Goal: Task Accomplishment & Management: Use online tool/utility

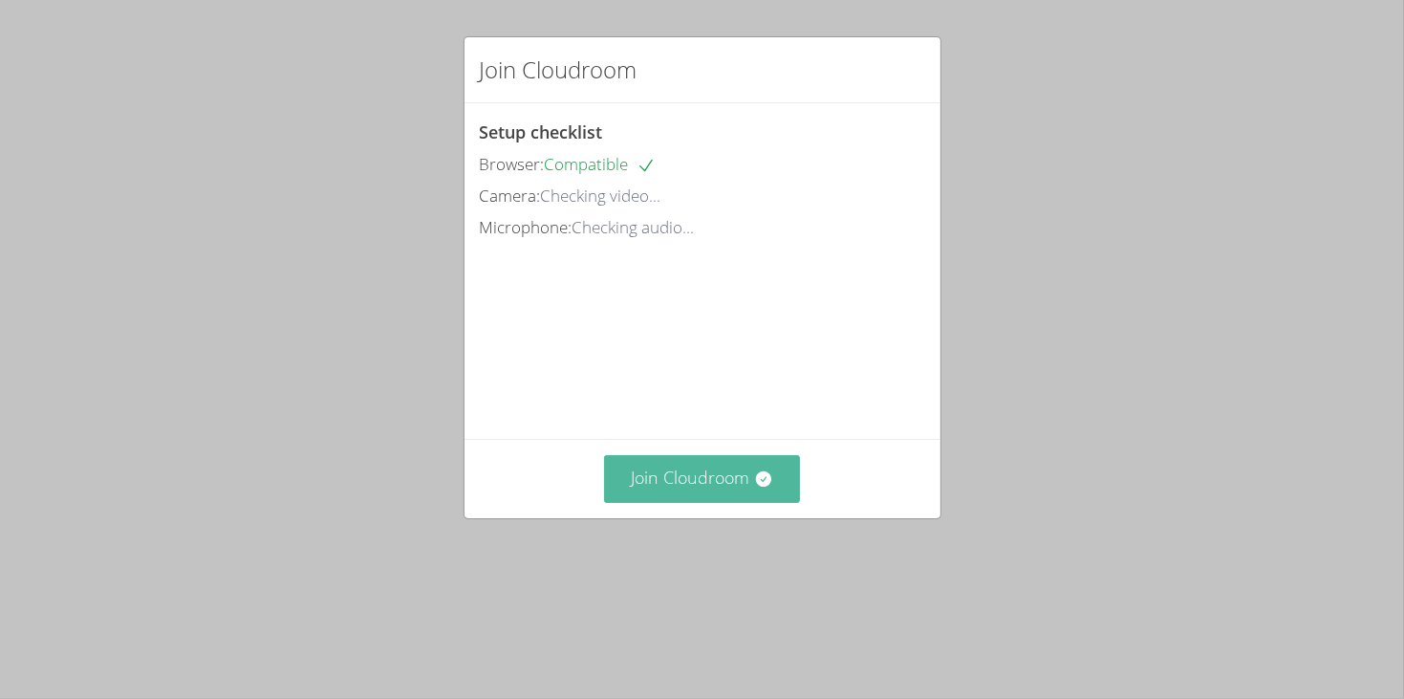
click at [731, 502] on button "Join Cloudroom" at bounding box center [702, 478] width 196 height 47
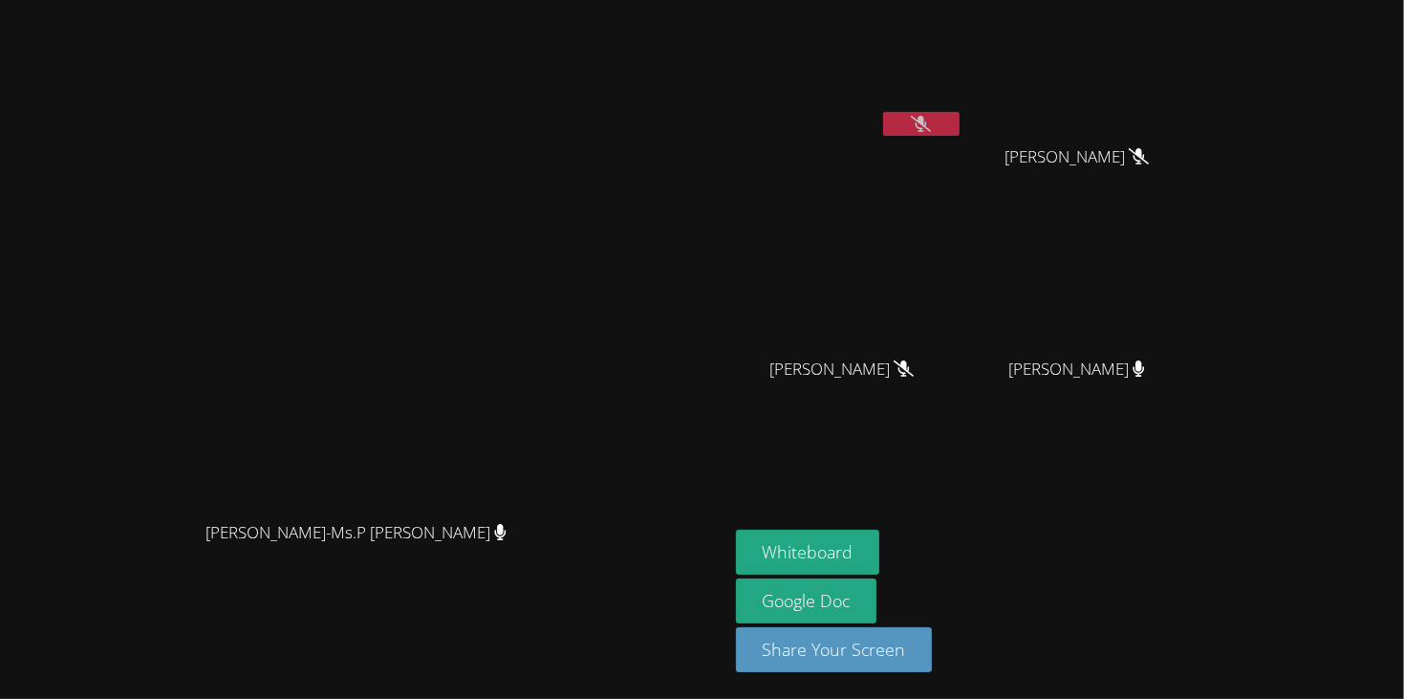
click at [963, 100] on video at bounding box center [849, 72] width 227 height 128
click at [931, 116] on icon at bounding box center [921, 124] width 20 height 16
click at [880, 540] on button "Whiteboard" at bounding box center [808, 551] width 144 height 45
click at [963, 106] on video at bounding box center [849, 72] width 227 height 128
click at [931, 121] on icon at bounding box center [921, 124] width 20 height 16
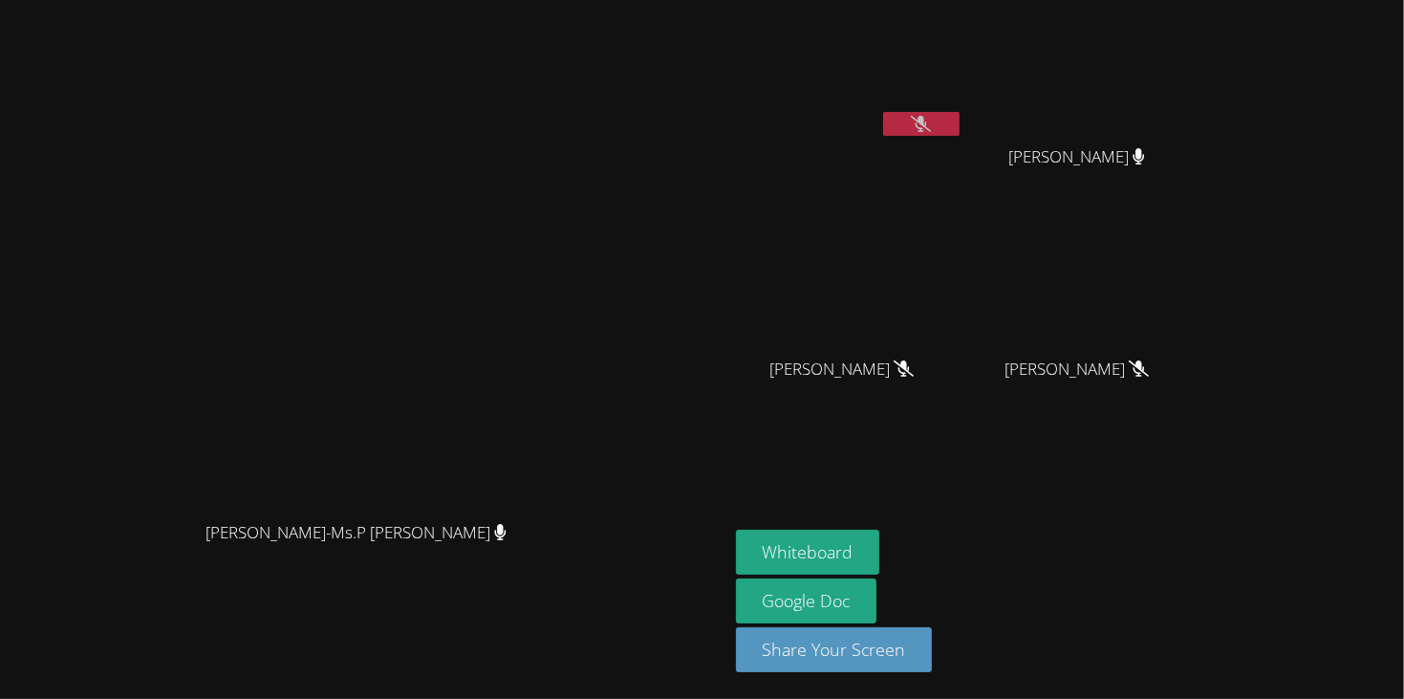
click at [931, 122] on icon at bounding box center [921, 124] width 20 height 16
click at [959, 113] on button at bounding box center [921, 124] width 76 height 24
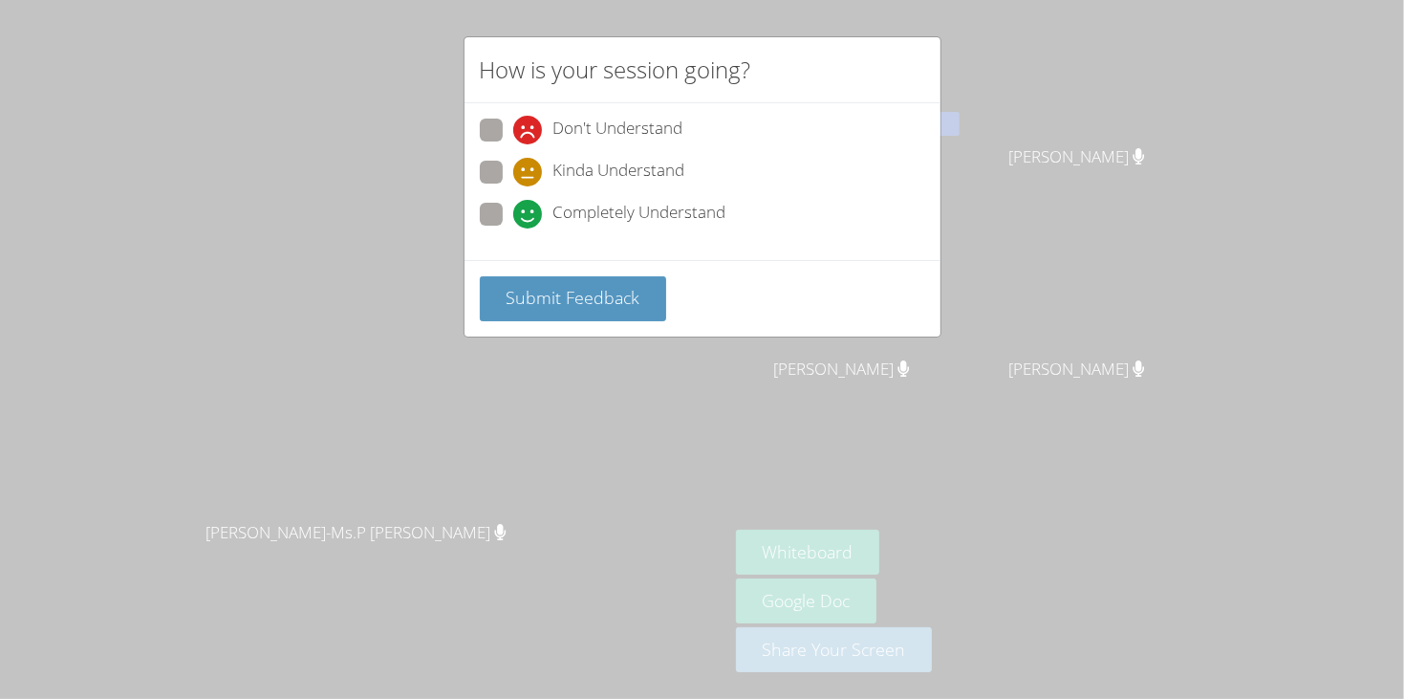
click at [673, 196] on div "Don't Understand Kinda Understand Completely Understand" at bounding box center [702, 177] width 445 height 118
click at [661, 176] on span "Kinda Understand" at bounding box center [619, 172] width 132 height 29
click at [529, 176] on input "Kinda Understand" at bounding box center [521, 169] width 16 height 16
radio input "true"
click at [633, 287] on span "Submit Feedback" at bounding box center [573, 297] width 134 height 23
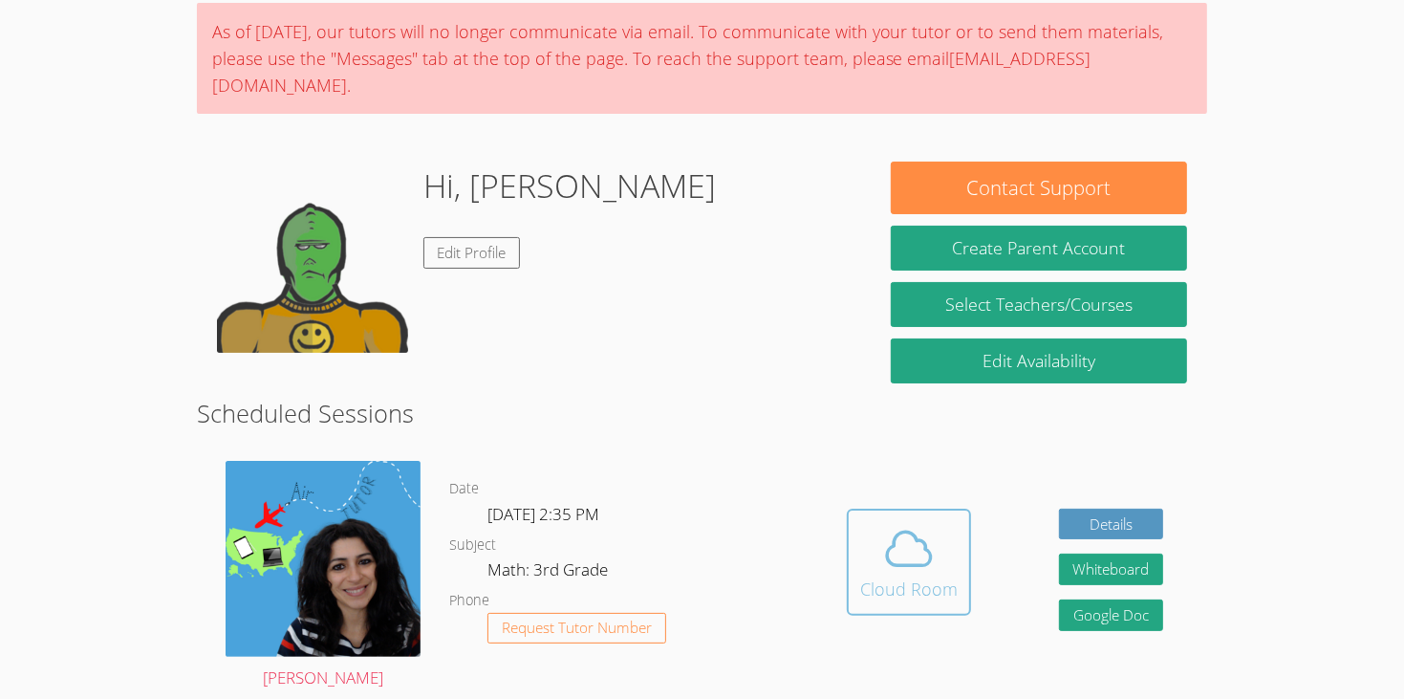
scroll to position [152, 0]
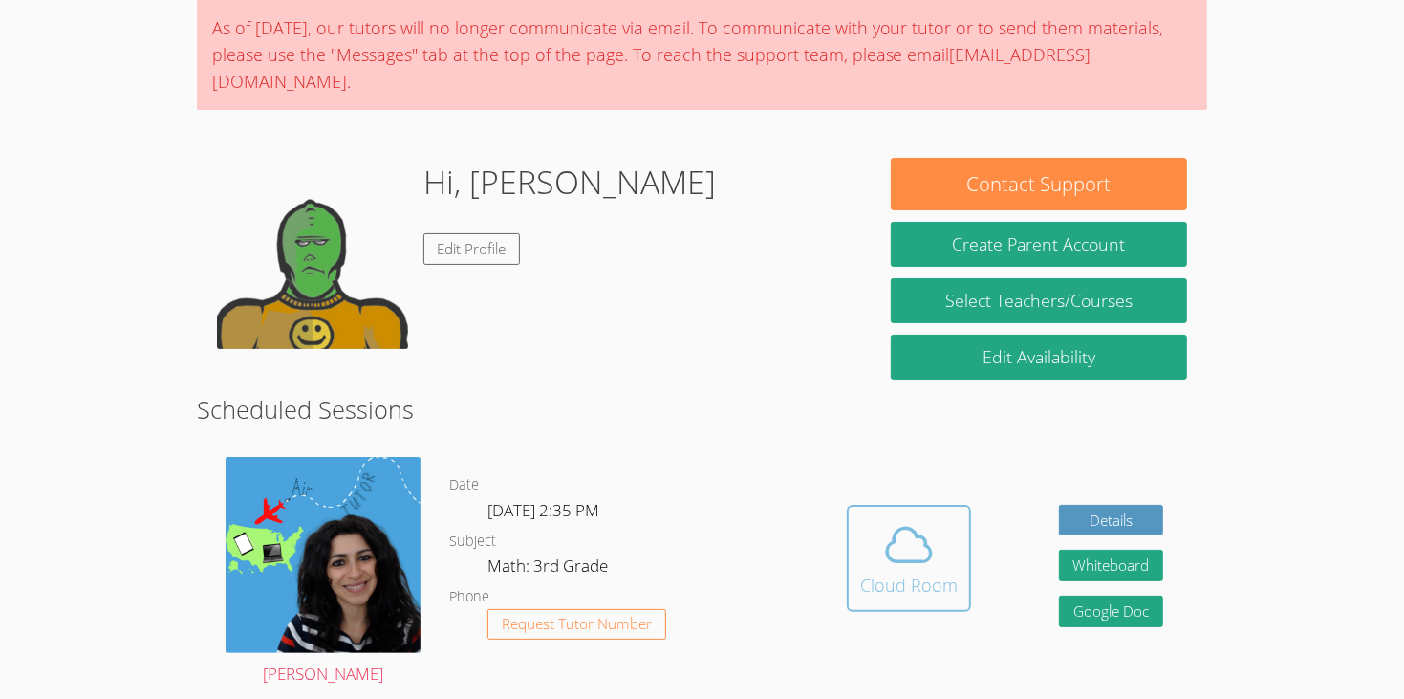
click at [920, 571] on div "Cloud Room" at bounding box center [908, 584] width 97 height 27
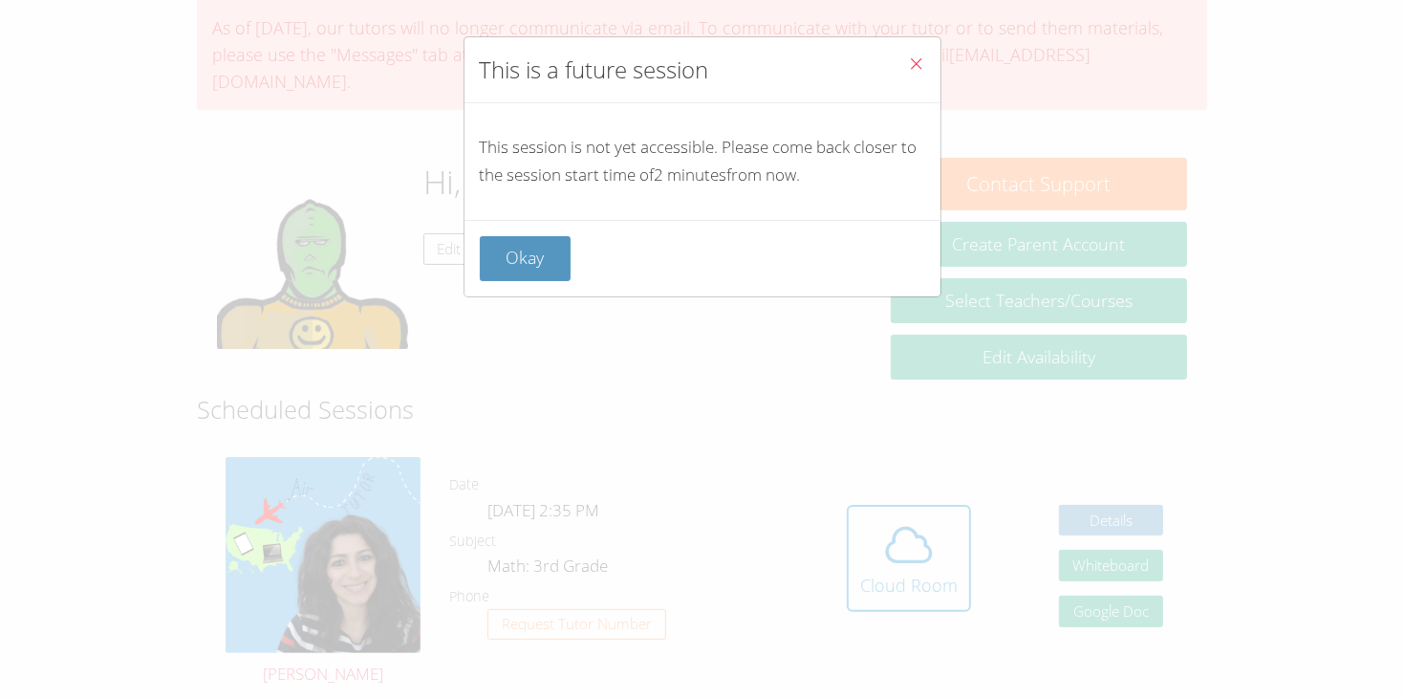
click at [521, 225] on div "Okay" at bounding box center [702, 258] width 476 height 76
click at [531, 239] on button "Okay" at bounding box center [526, 258] width 92 height 45
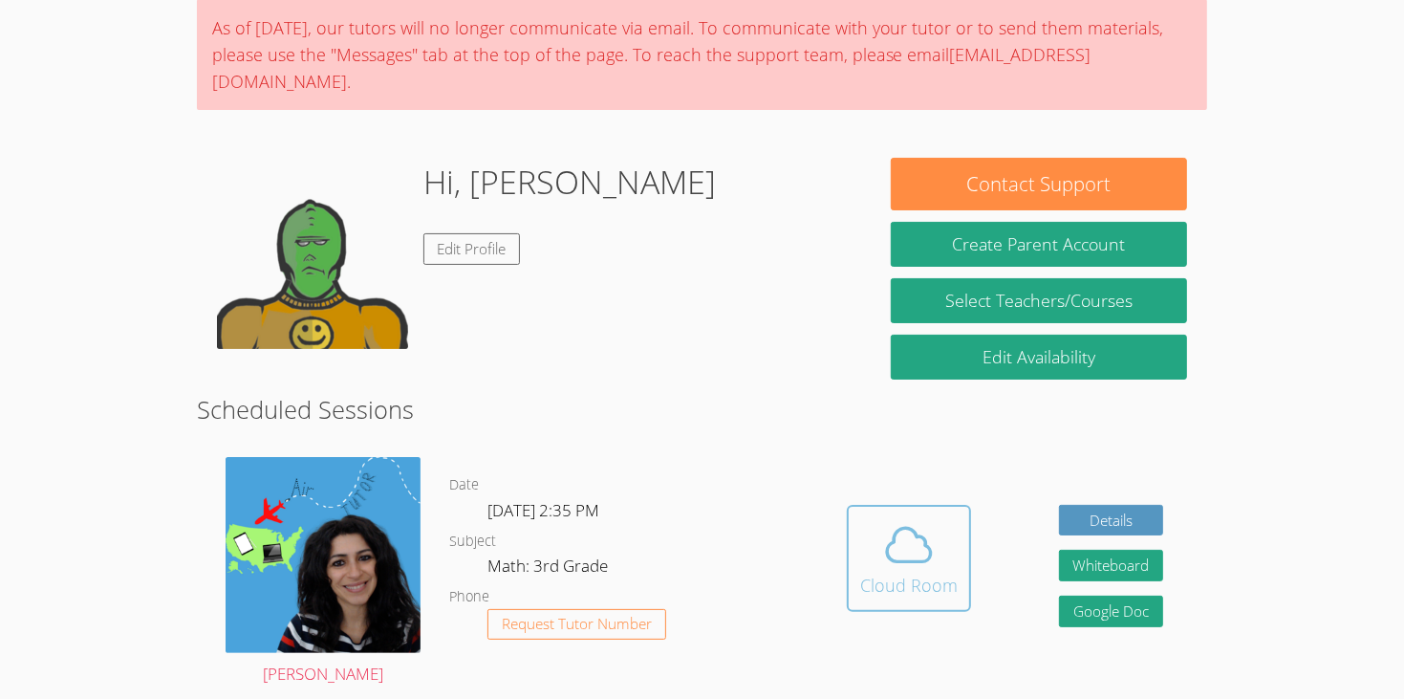
click at [902, 571] on div "Cloud Room" at bounding box center [908, 584] width 97 height 27
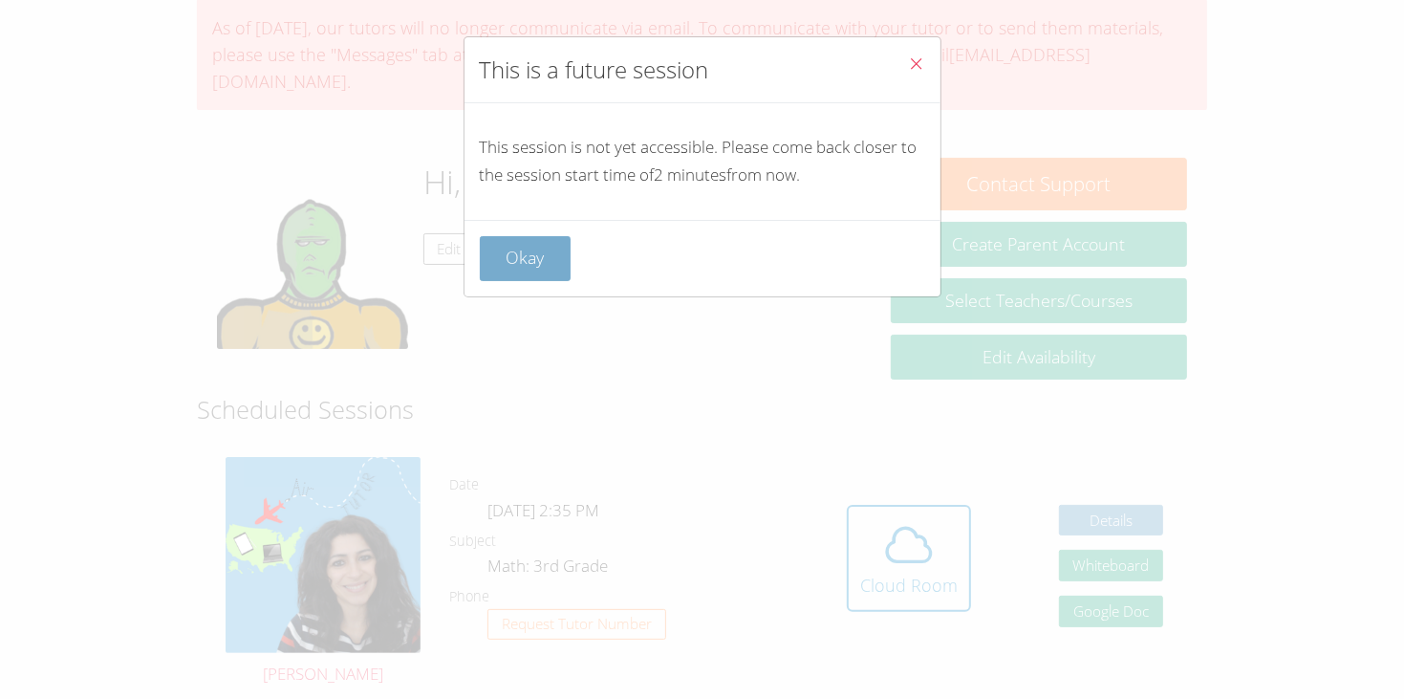
click at [490, 247] on button "Okay" at bounding box center [526, 258] width 92 height 45
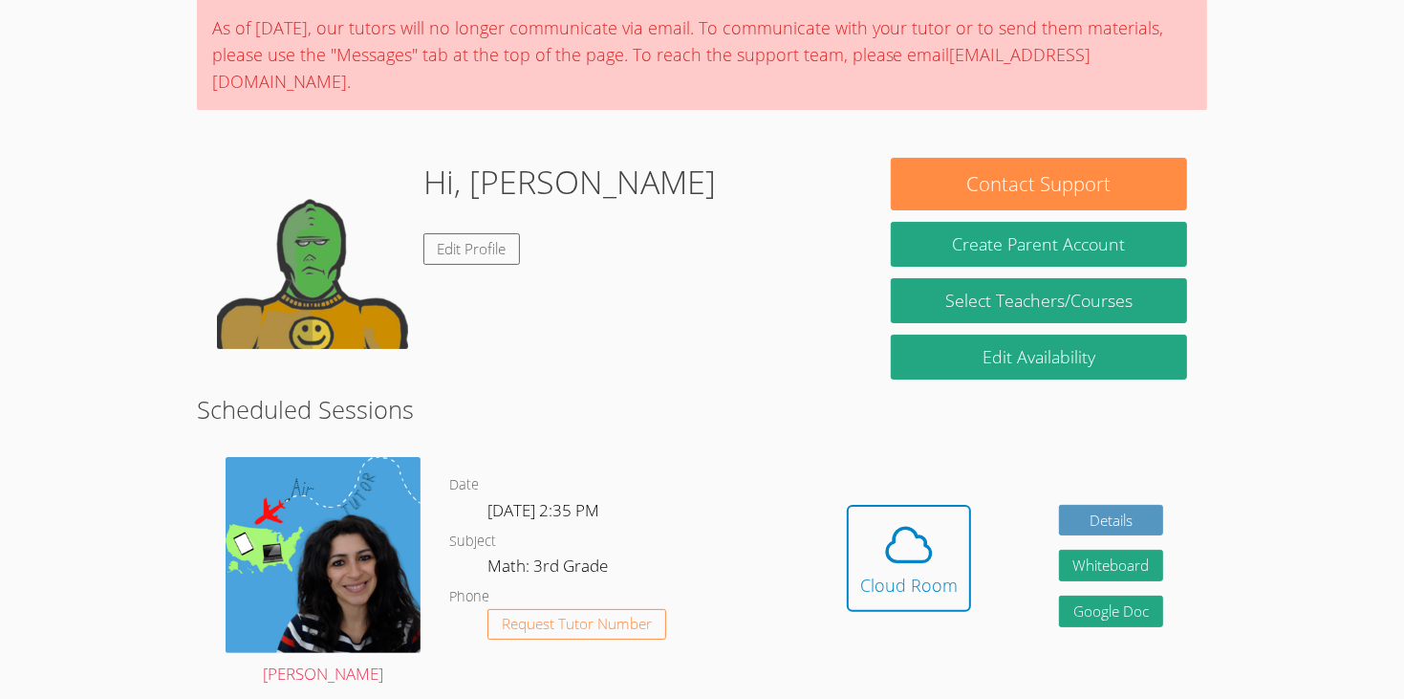
click at [954, 603] on div "Hidden Cloud Room" at bounding box center [909, 573] width 124 height 136
click at [921, 577] on button "Cloud Room" at bounding box center [909, 558] width 124 height 107
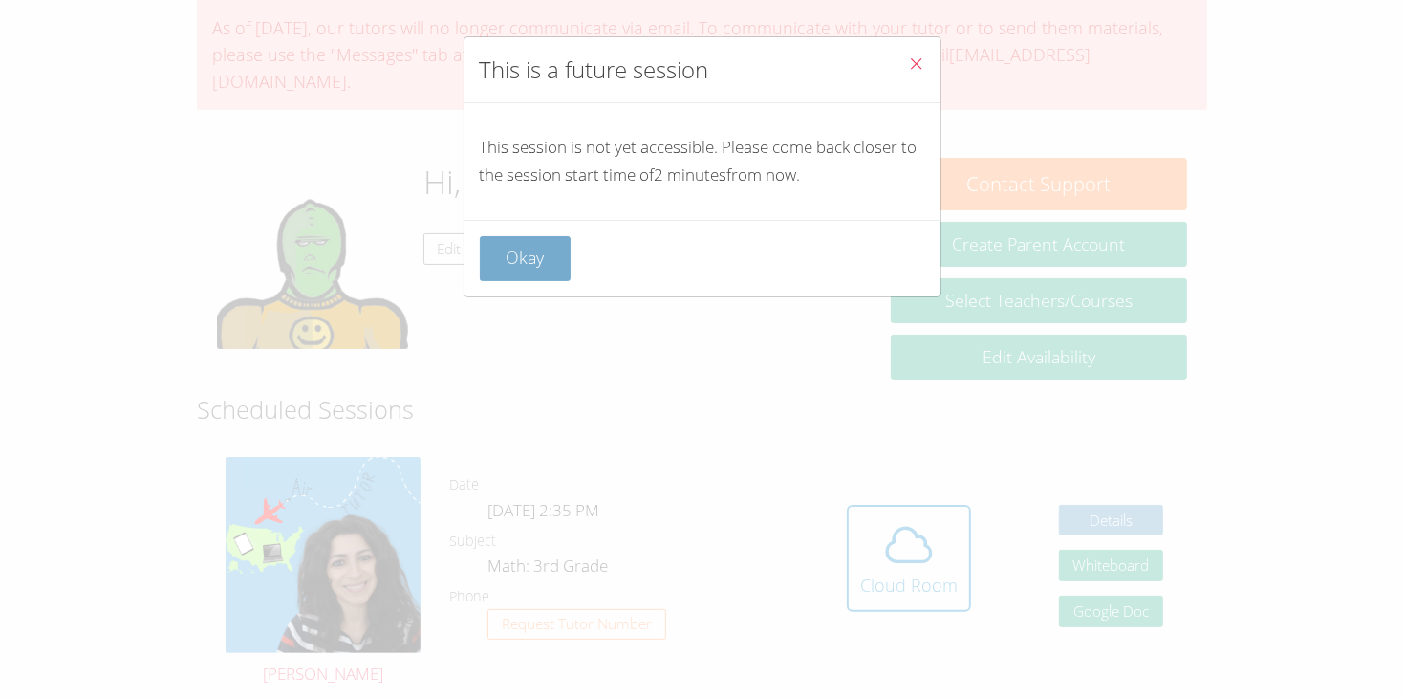
click at [516, 239] on button "Okay" at bounding box center [526, 258] width 92 height 45
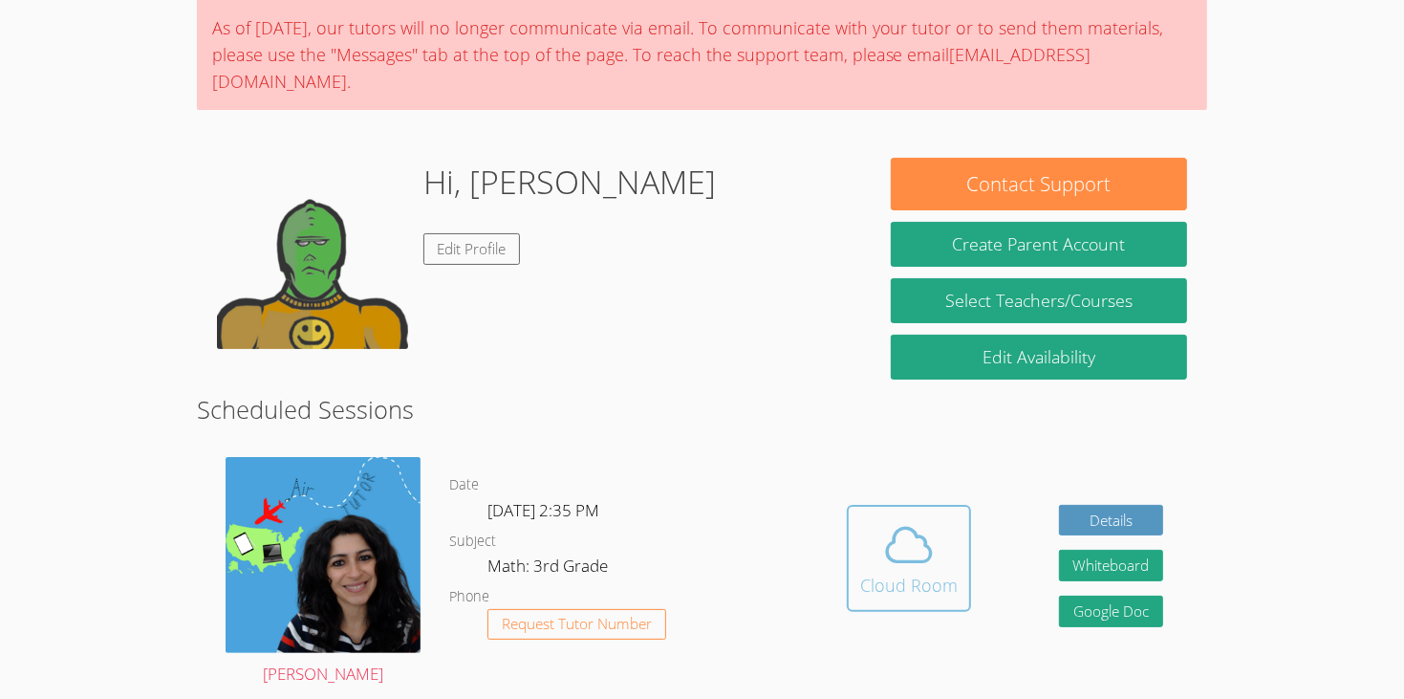
click at [876, 571] on div "Cloud Room" at bounding box center [908, 584] width 97 height 27
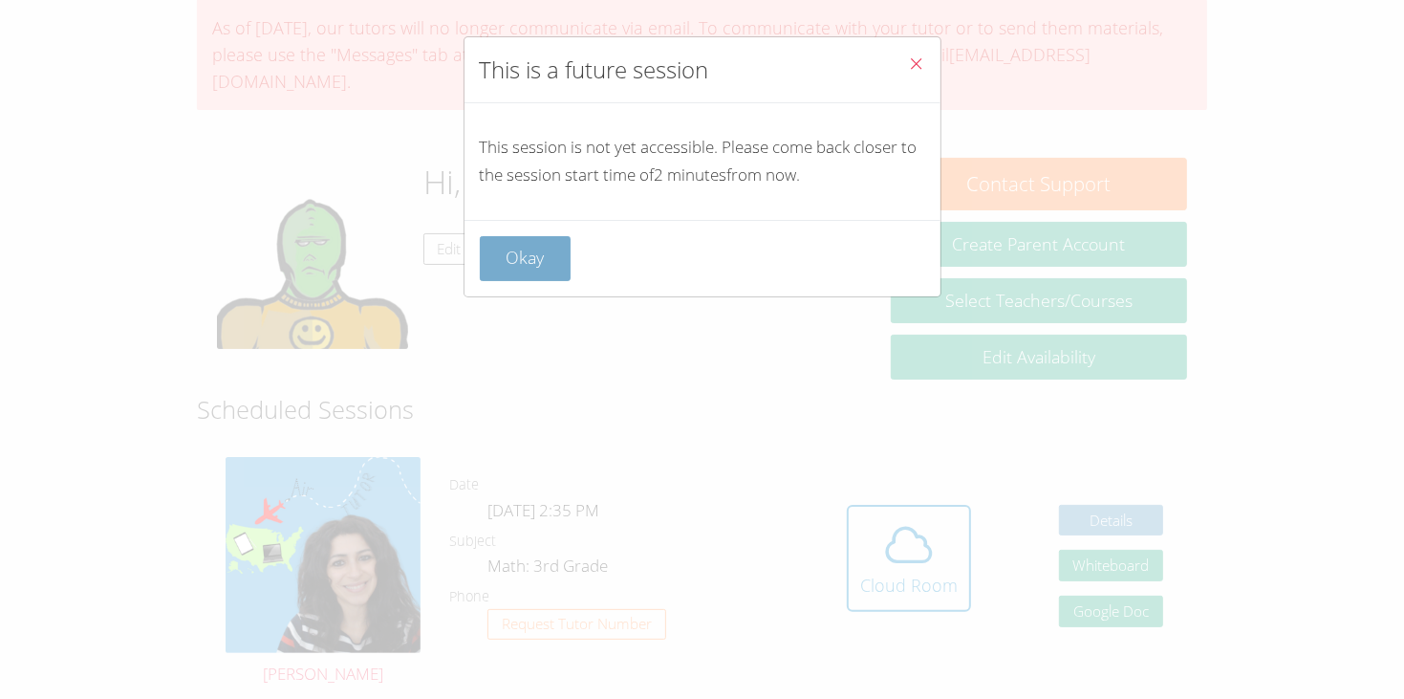
click at [513, 247] on button "Okay" at bounding box center [526, 258] width 92 height 45
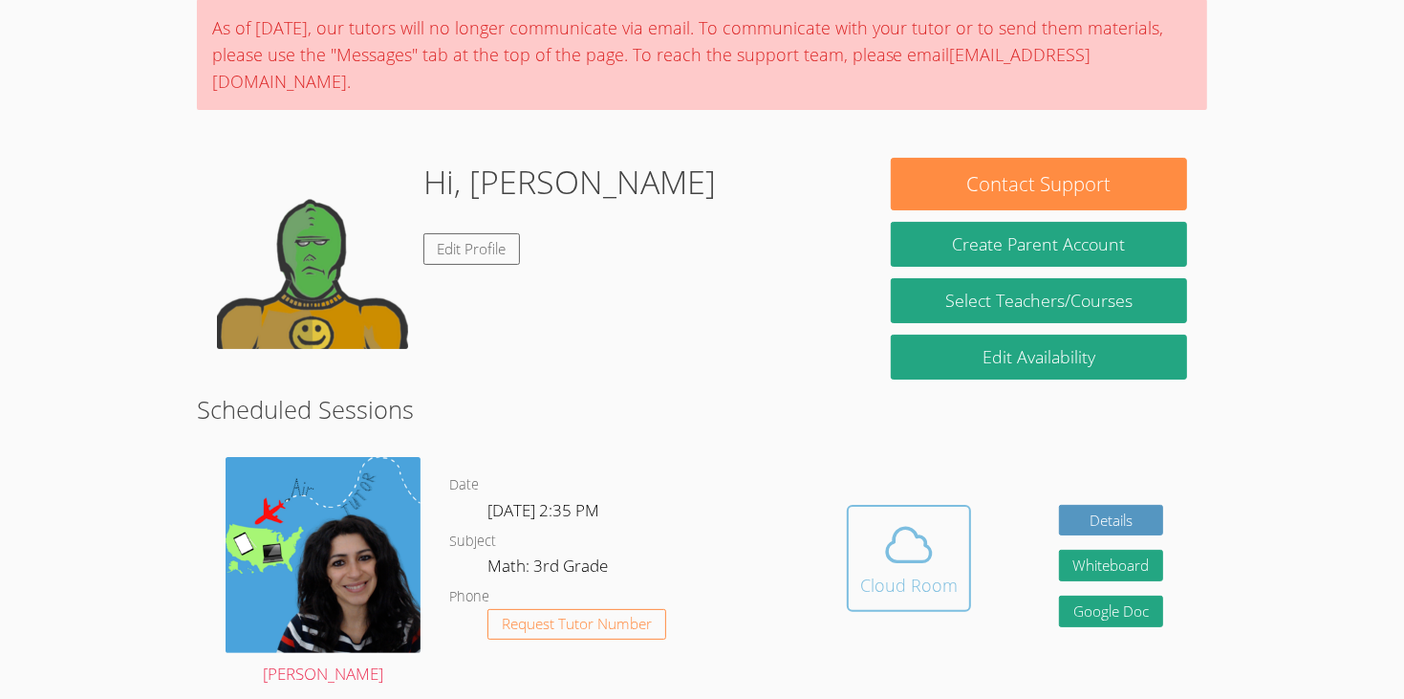
click at [891, 528] on icon at bounding box center [909, 544] width 44 height 33
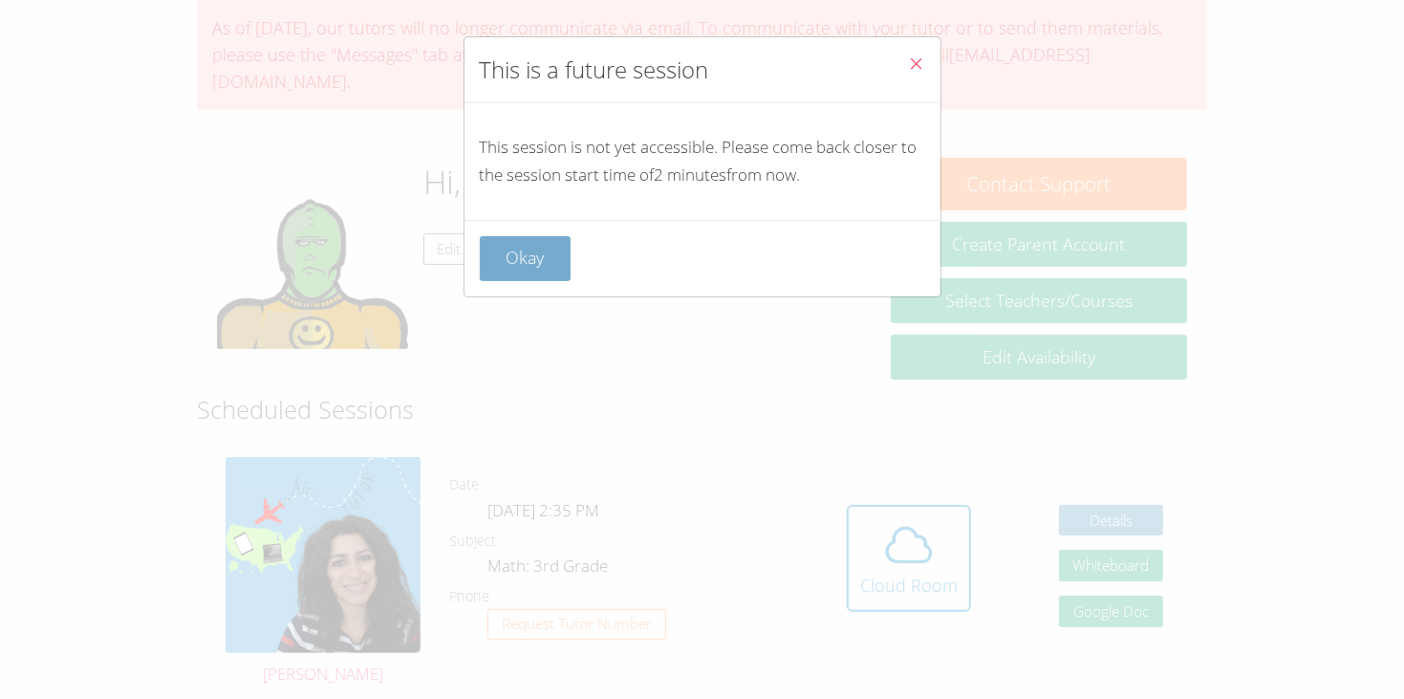
click at [548, 245] on button "Okay" at bounding box center [526, 258] width 92 height 45
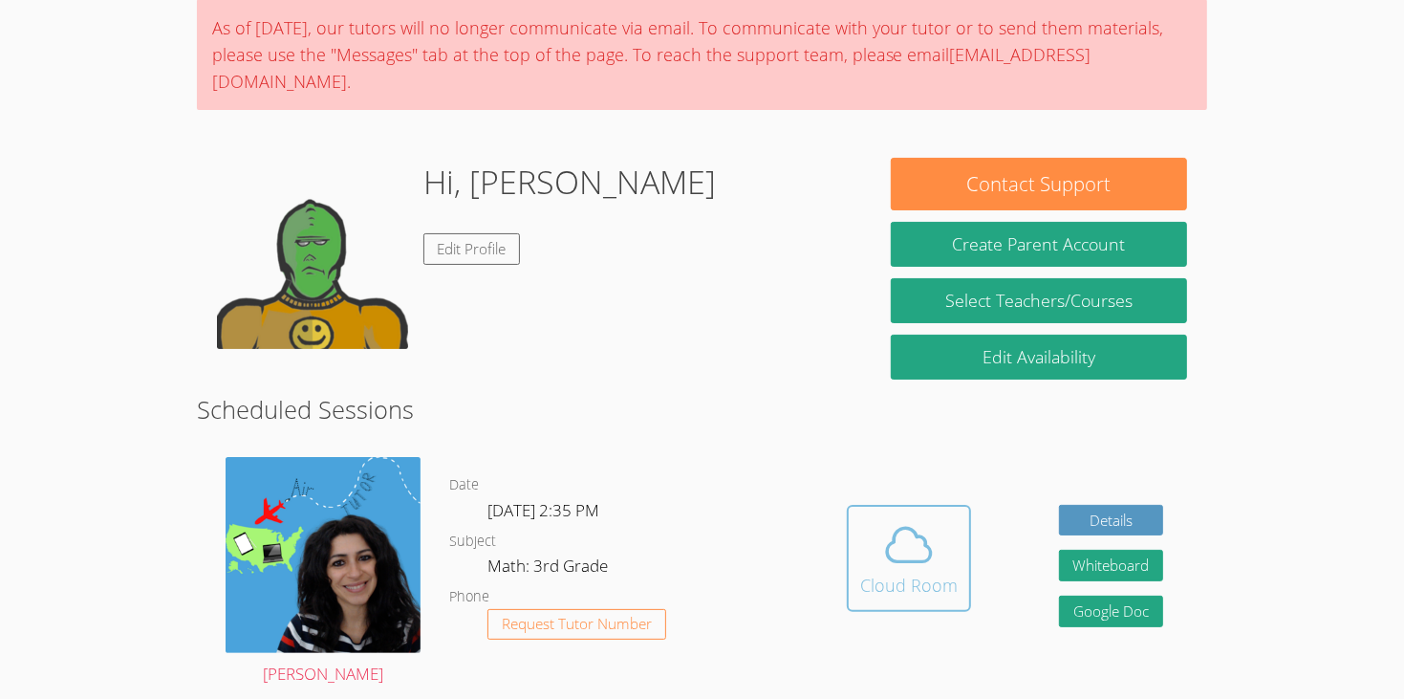
click at [899, 518] on icon at bounding box center [909, 545] width 54 height 54
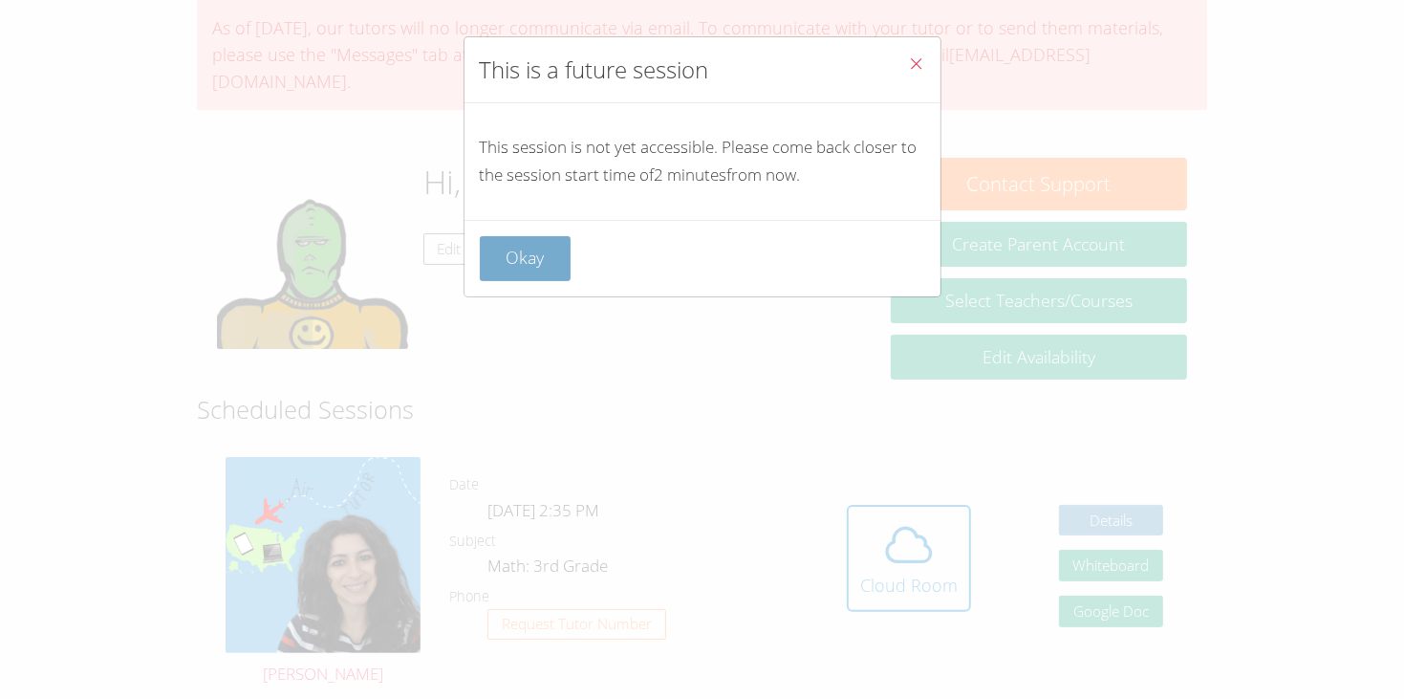
click at [554, 242] on button "Okay" at bounding box center [526, 258] width 92 height 45
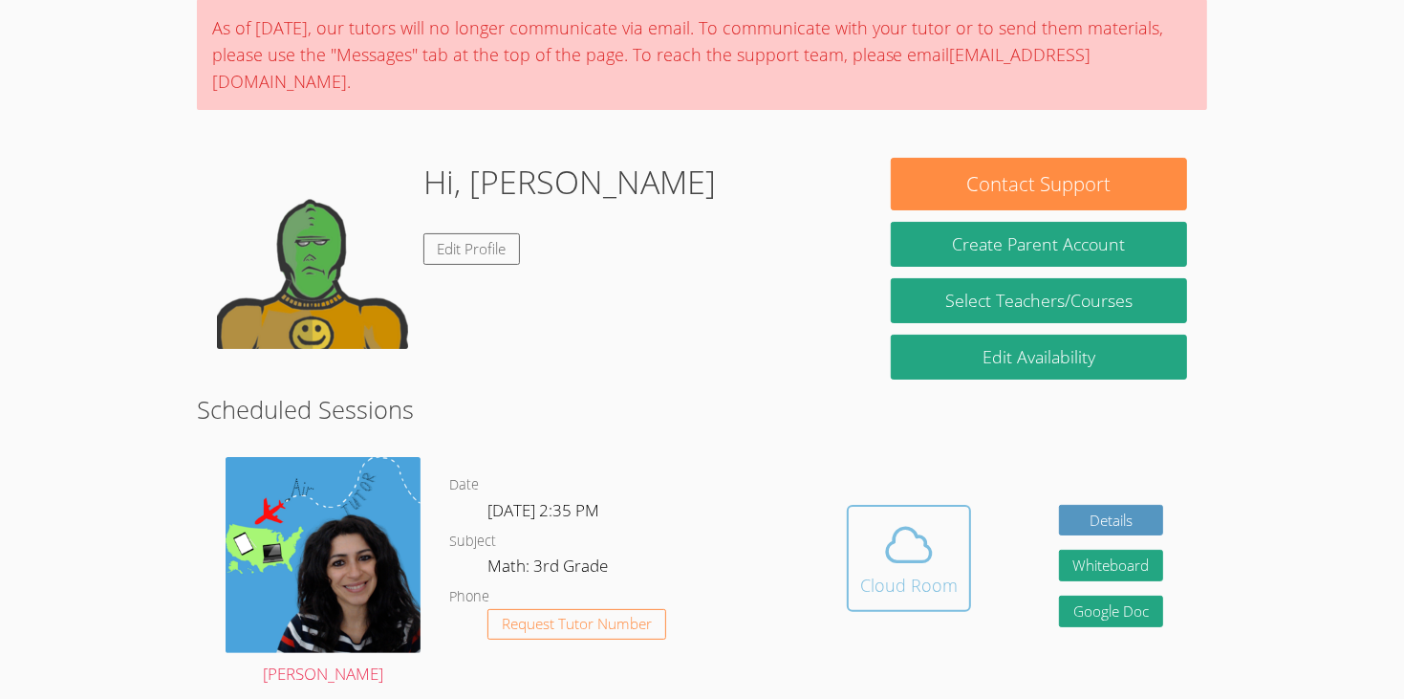
click at [896, 518] on icon at bounding box center [909, 545] width 54 height 54
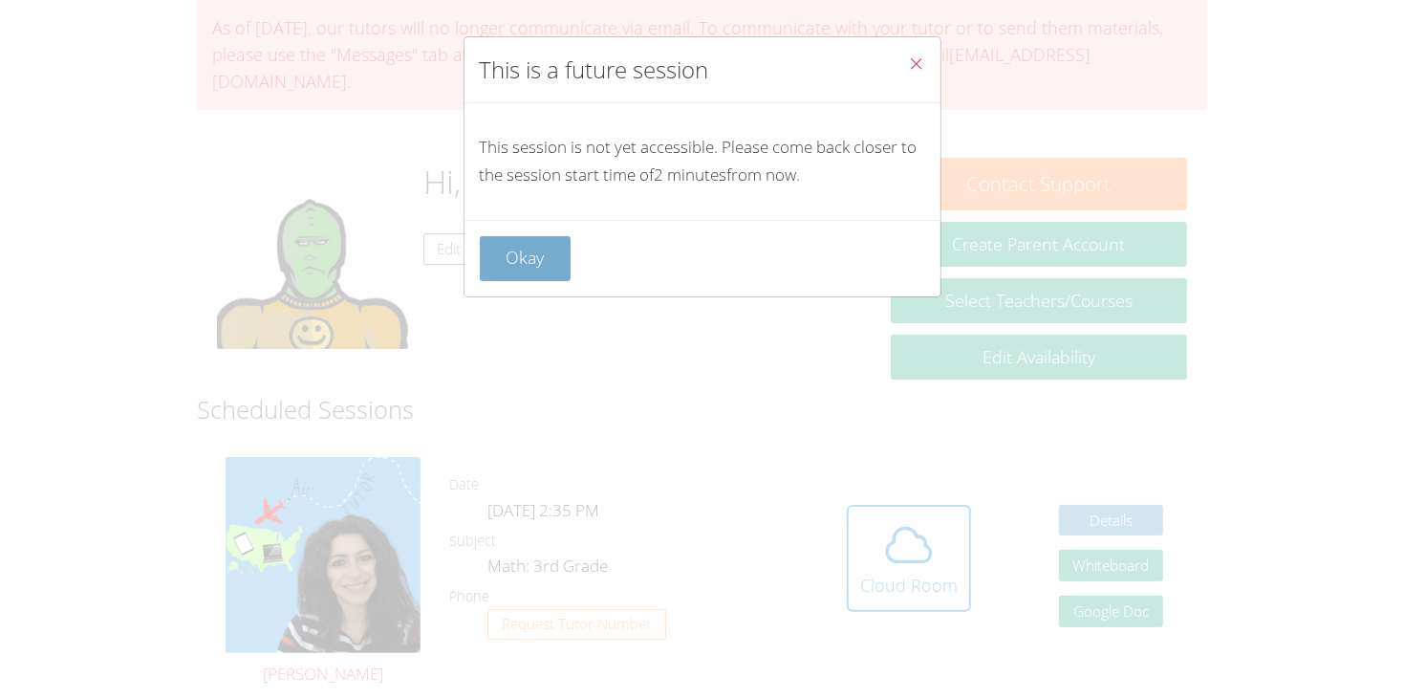
click at [517, 247] on button "Okay" at bounding box center [526, 258] width 92 height 45
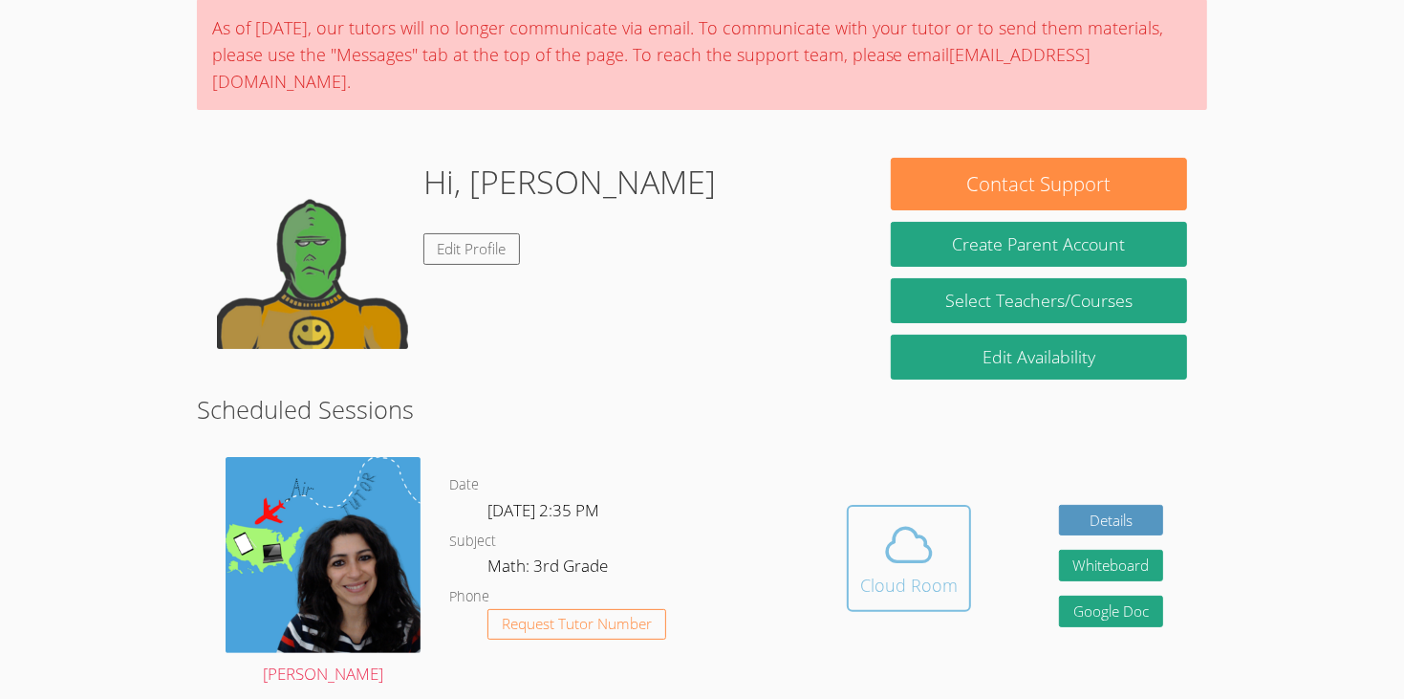
click at [875, 505] on button "Cloud Room" at bounding box center [909, 558] width 124 height 107
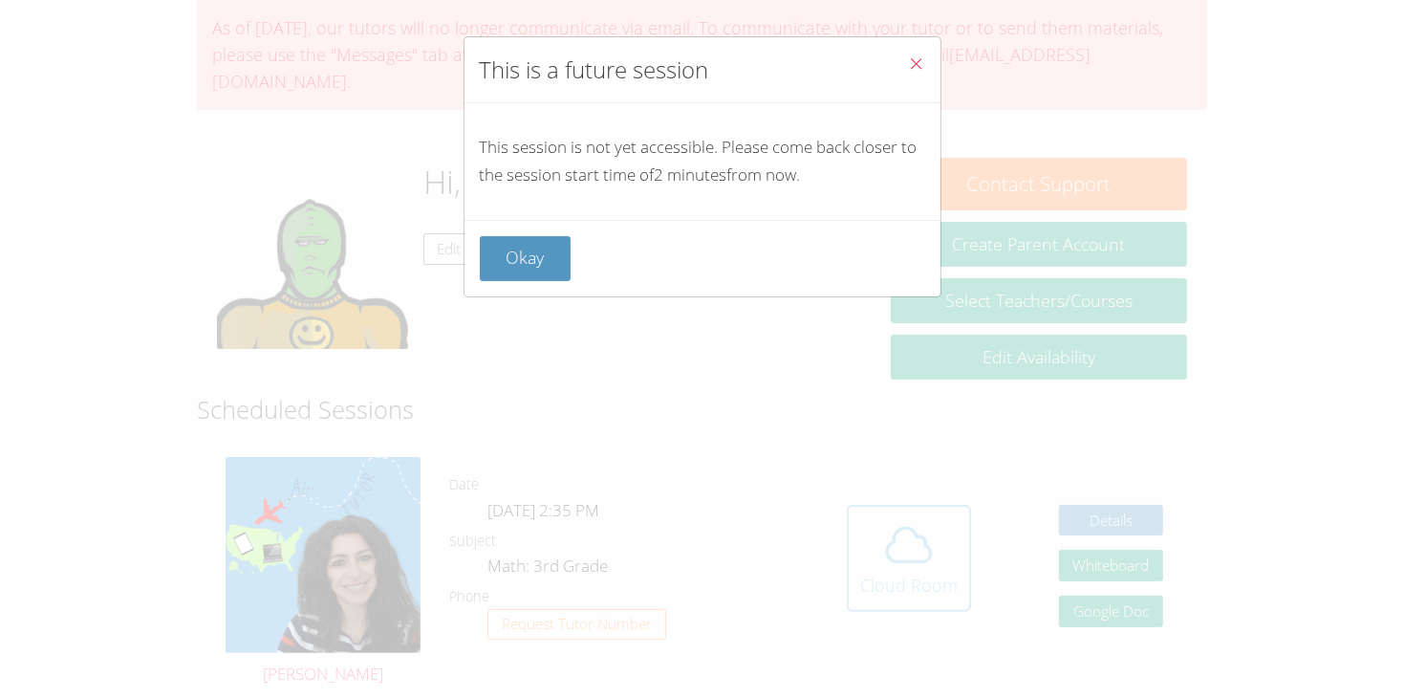
click at [875, 481] on div "This is a future session This session is not yet accessible. Please come back c…" at bounding box center [702, 349] width 1404 height 699
click at [566, 256] on button "Okay" at bounding box center [526, 258] width 92 height 45
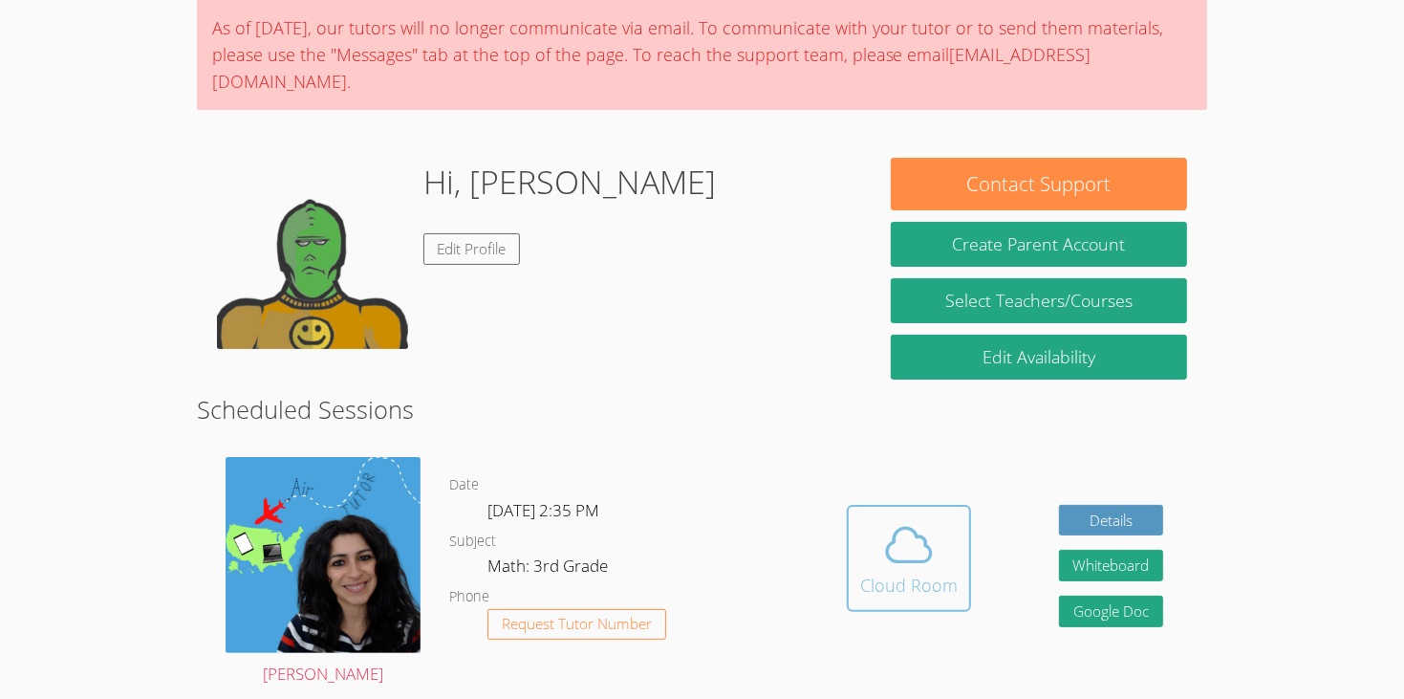
click at [928, 528] on icon at bounding box center [909, 544] width 44 height 33
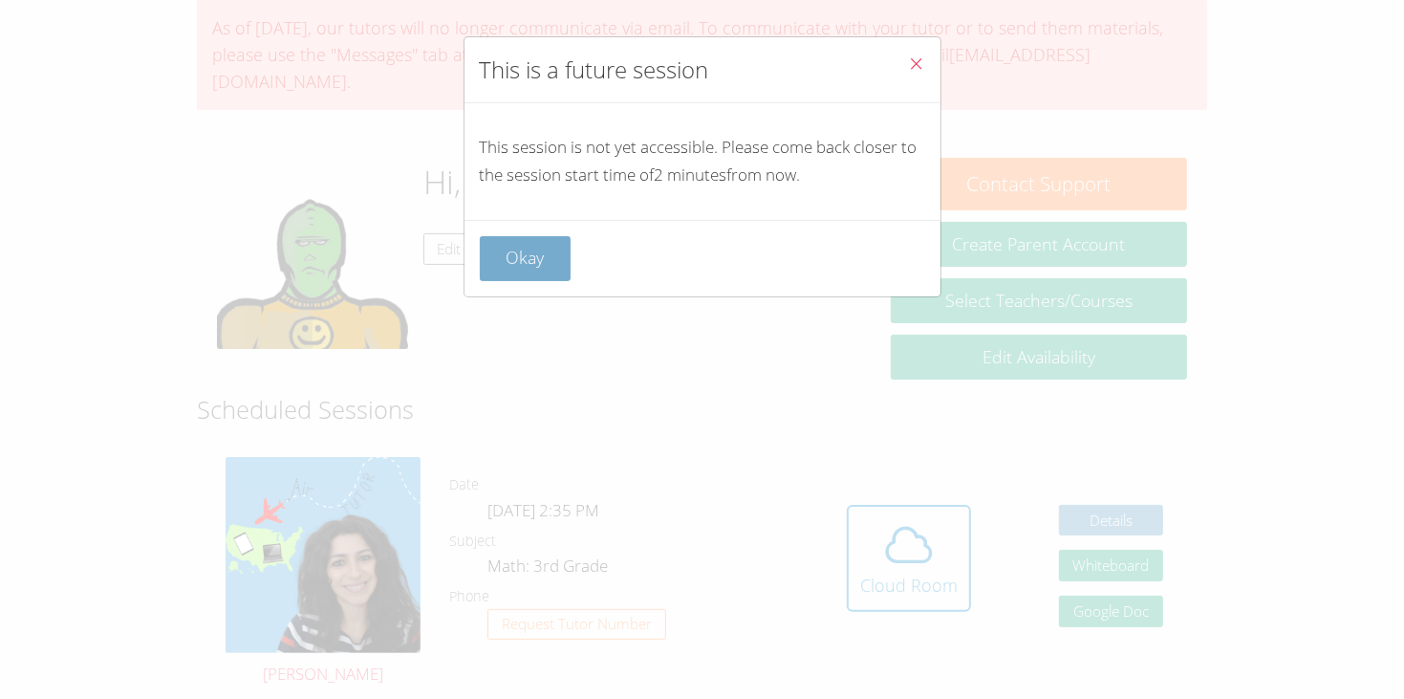
click at [484, 267] on button "Okay" at bounding box center [526, 258] width 92 height 45
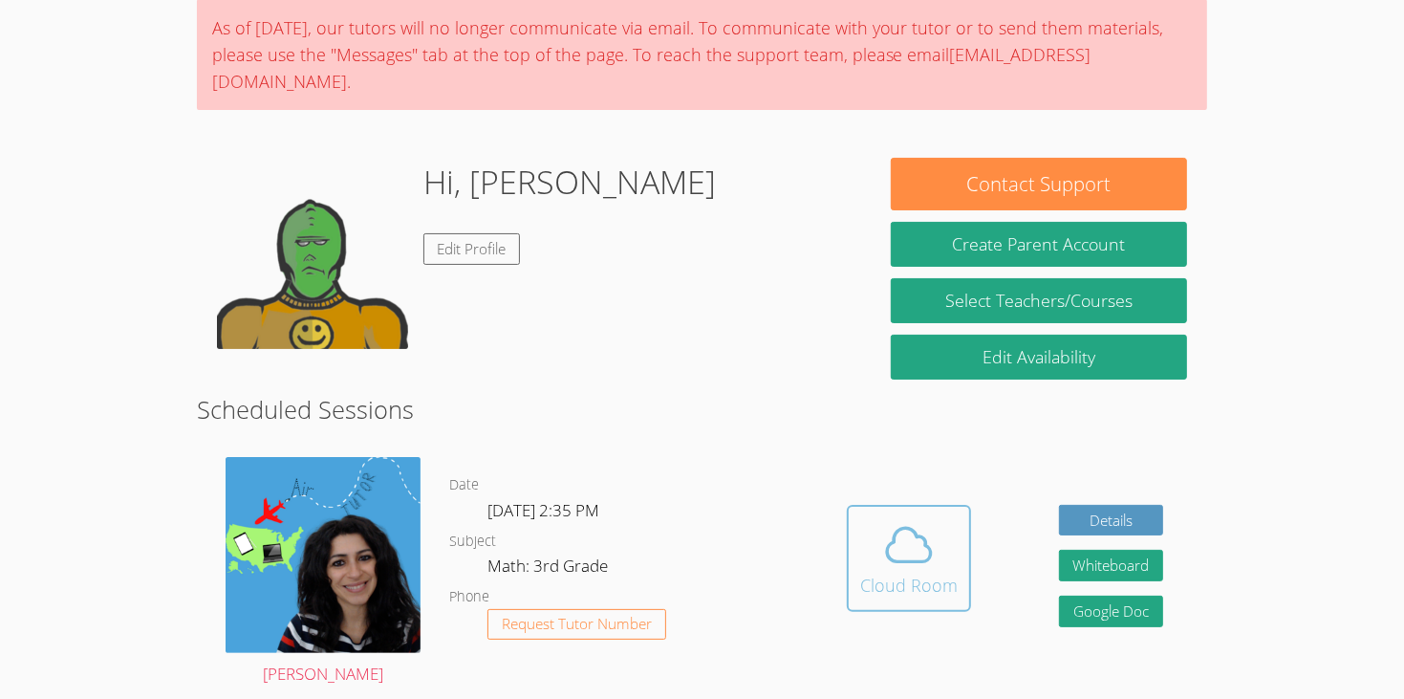
click at [936, 571] on div "Cloud Room" at bounding box center [908, 584] width 97 height 27
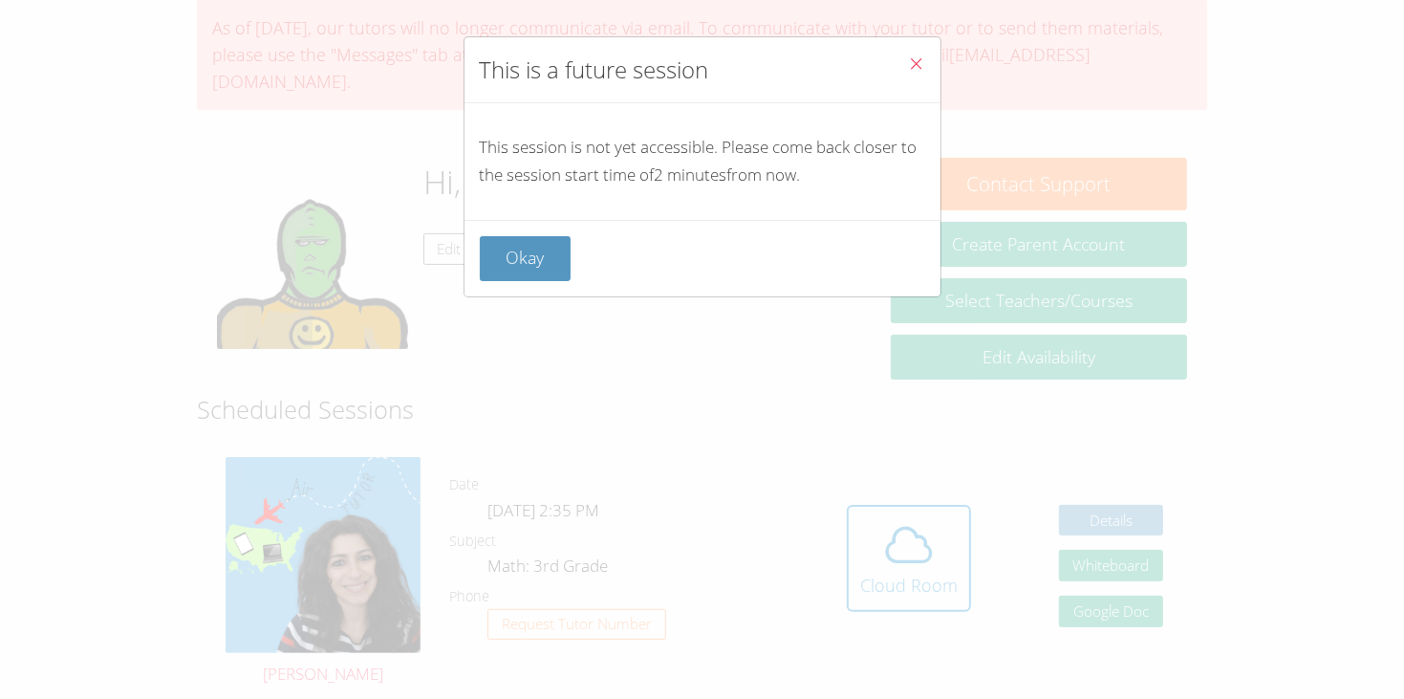
click at [531, 234] on div "Okay" at bounding box center [702, 258] width 476 height 76
click at [530, 260] on button "Okay" at bounding box center [526, 258] width 92 height 45
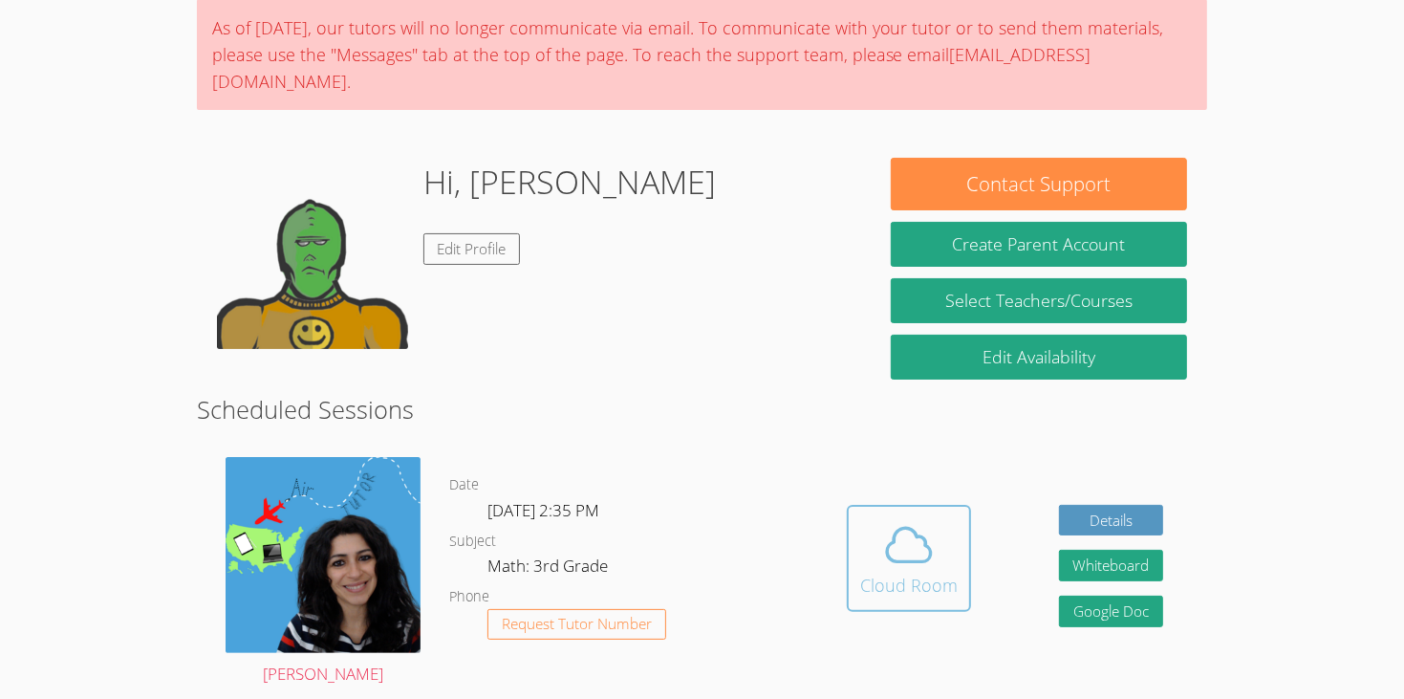
click at [903, 518] on icon at bounding box center [909, 545] width 54 height 54
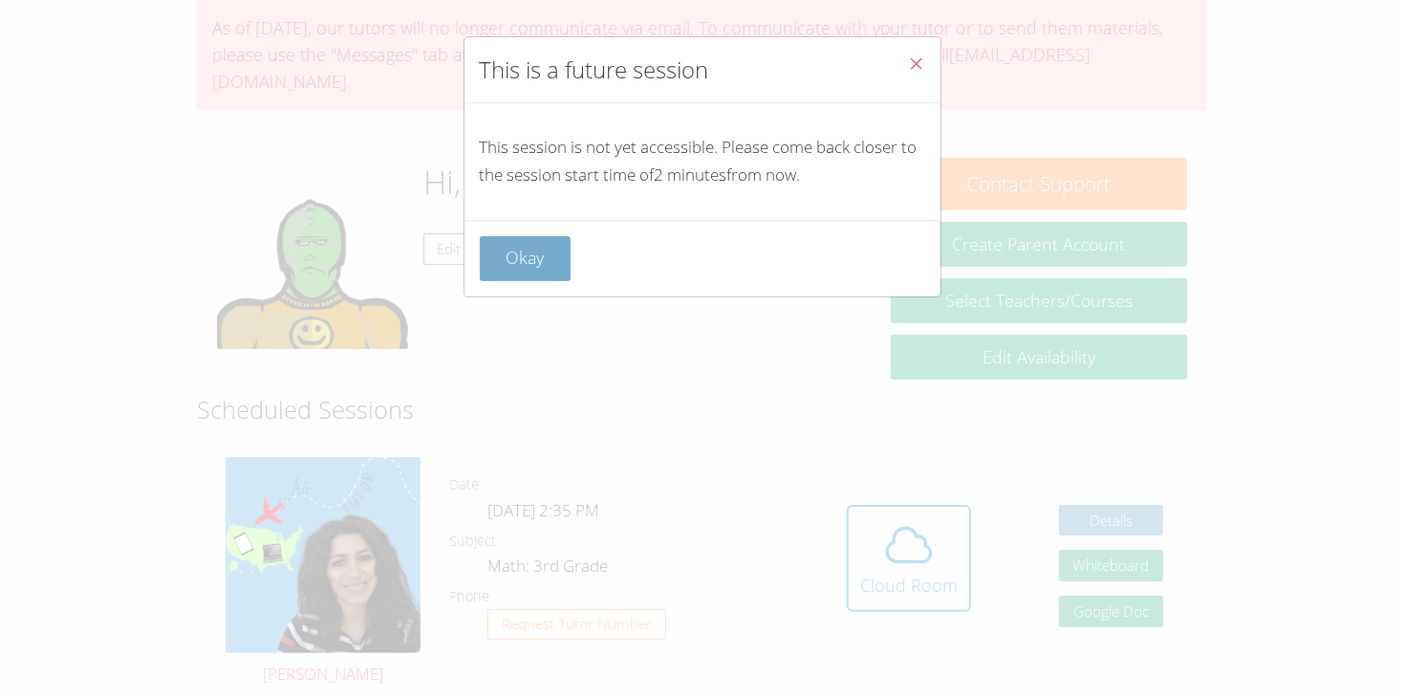
click at [549, 247] on button "Okay" at bounding box center [526, 258] width 92 height 45
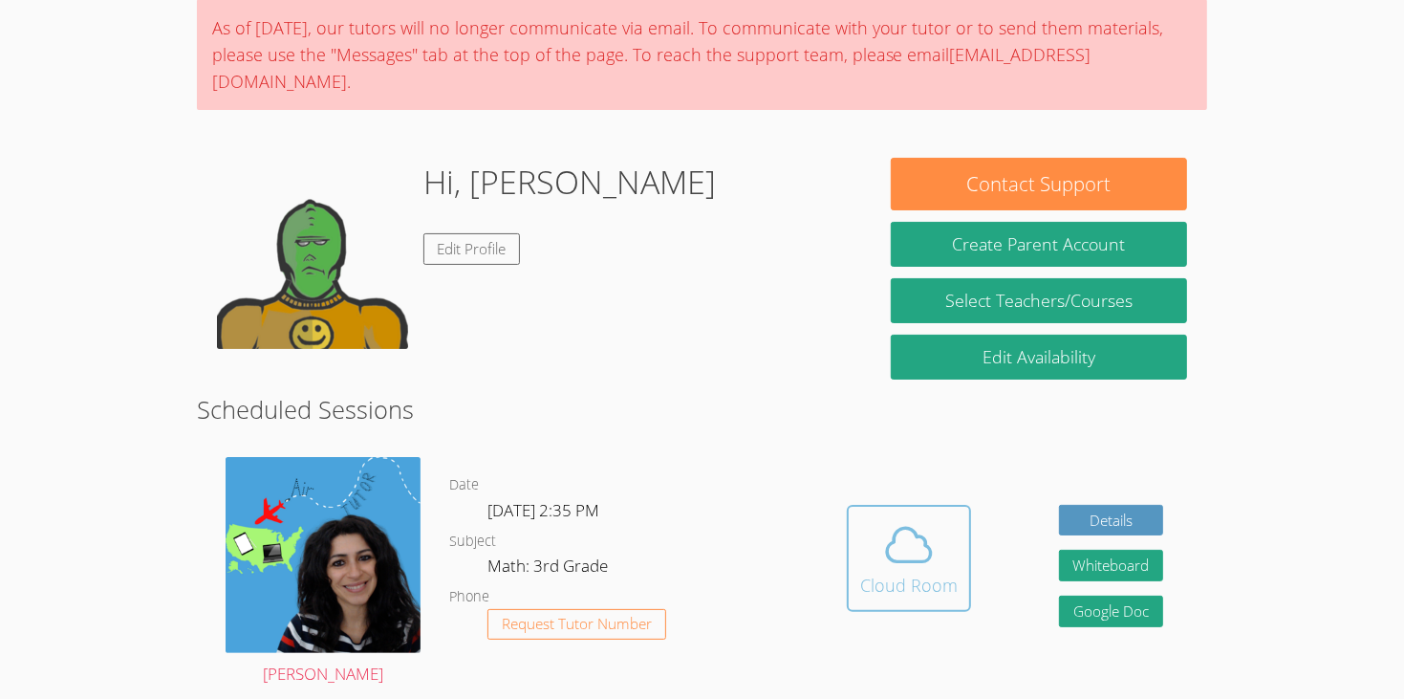
click at [898, 571] on div "Cloud Room" at bounding box center [908, 584] width 97 height 27
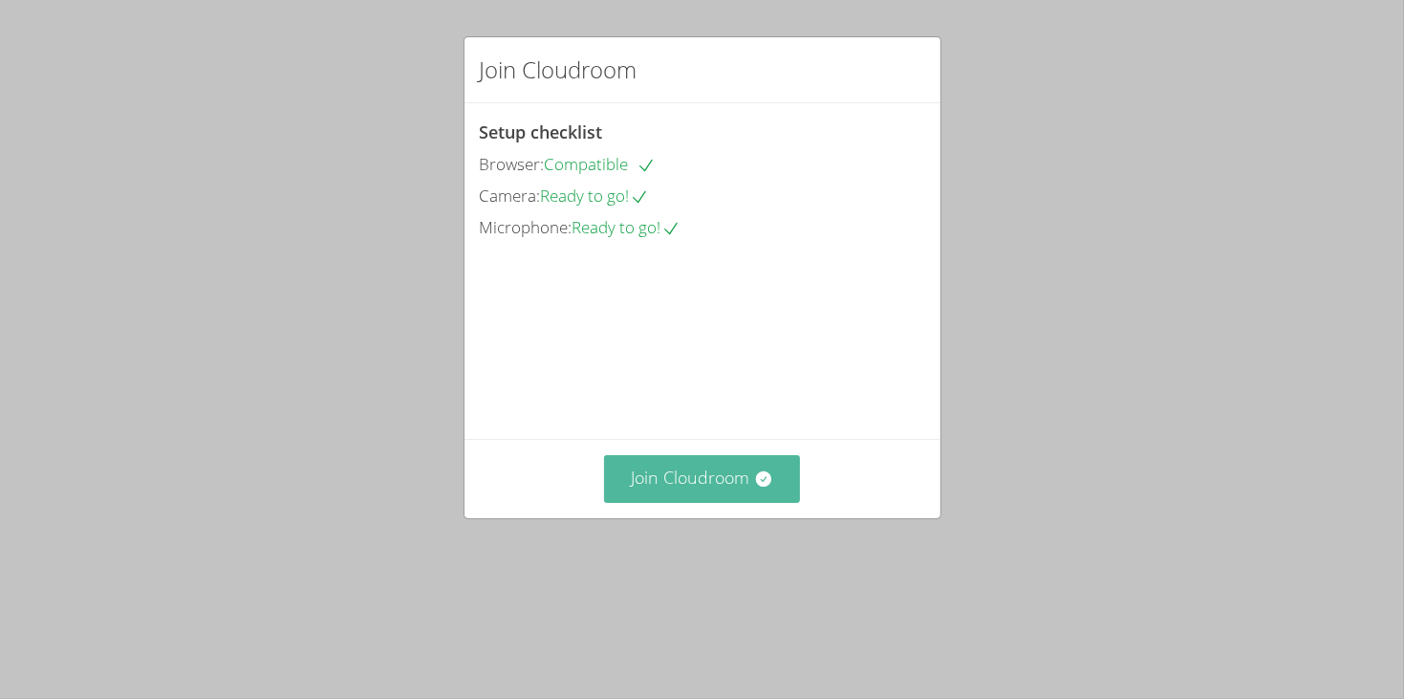
click at [699, 502] on button "Join Cloudroom" at bounding box center [702, 478] width 196 height 47
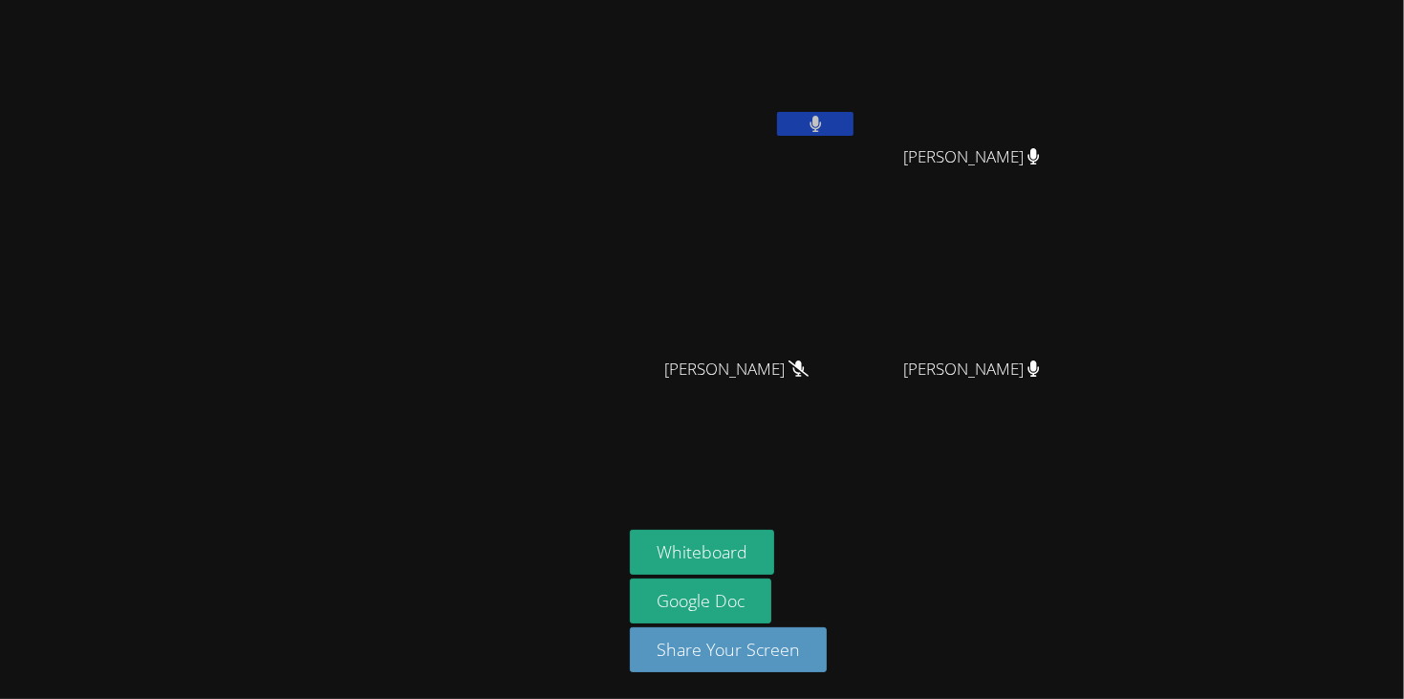
click at [815, 120] on icon at bounding box center [814, 124] width 11 height 16
click at [815, 120] on icon at bounding box center [816, 124] width 20 height 16
click at [815, 120] on icon at bounding box center [814, 124] width 11 height 16
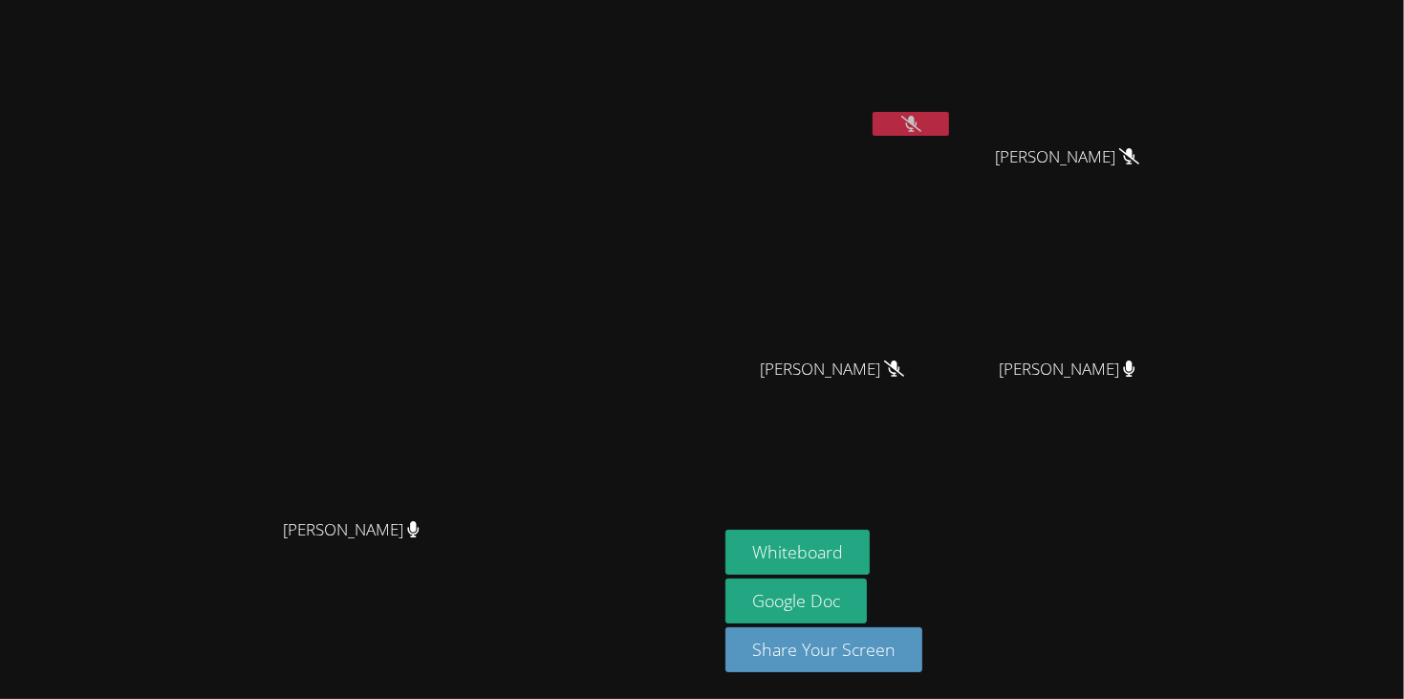
click at [893, 117] on button at bounding box center [910, 124] width 76 height 24
click at [921, 128] on icon at bounding box center [911, 124] width 20 height 16
click at [870, 543] on button "Whiteboard" at bounding box center [797, 551] width 144 height 45
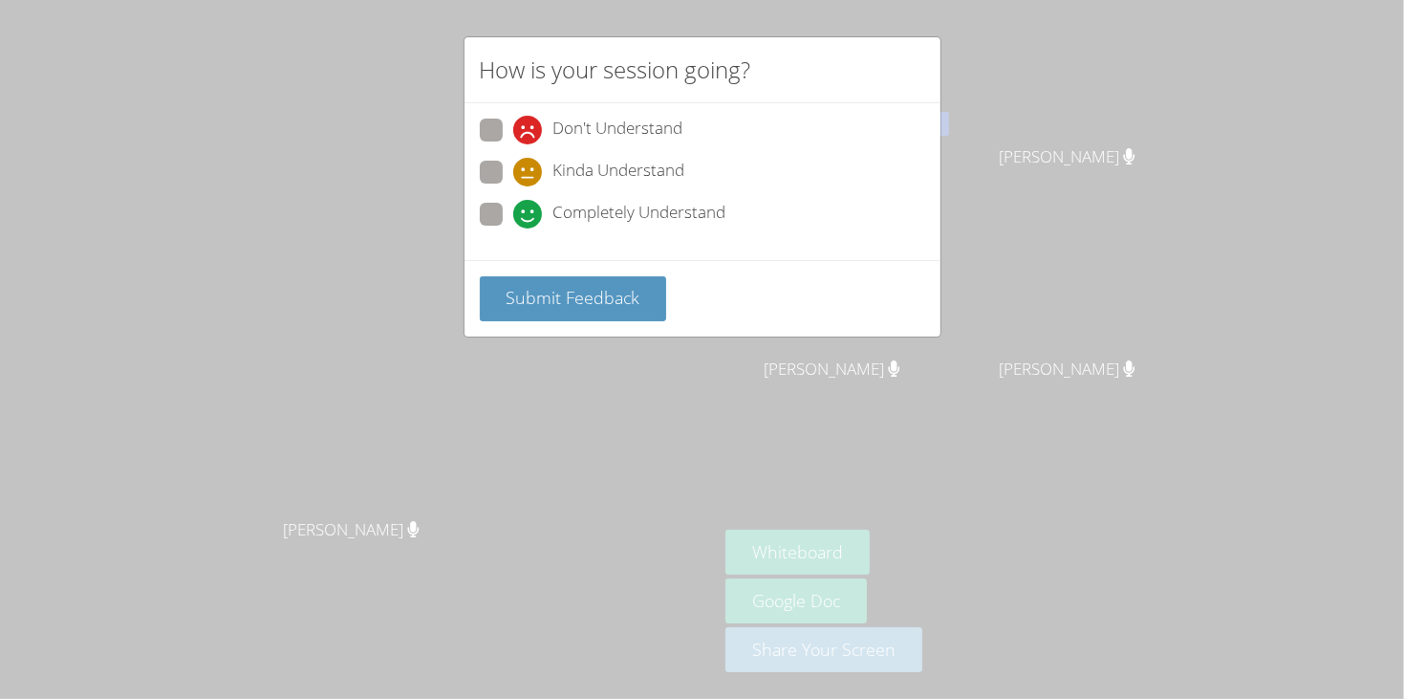
click at [706, 207] on span "Completely Understand" at bounding box center [639, 214] width 173 height 29
click at [529, 207] on input "Completely Understand" at bounding box center [521, 211] width 16 height 16
radio input "true"
click at [634, 289] on span "Submit Feedback" at bounding box center [573, 297] width 134 height 23
